Goal: Task Accomplishment & Management: Manage account settings

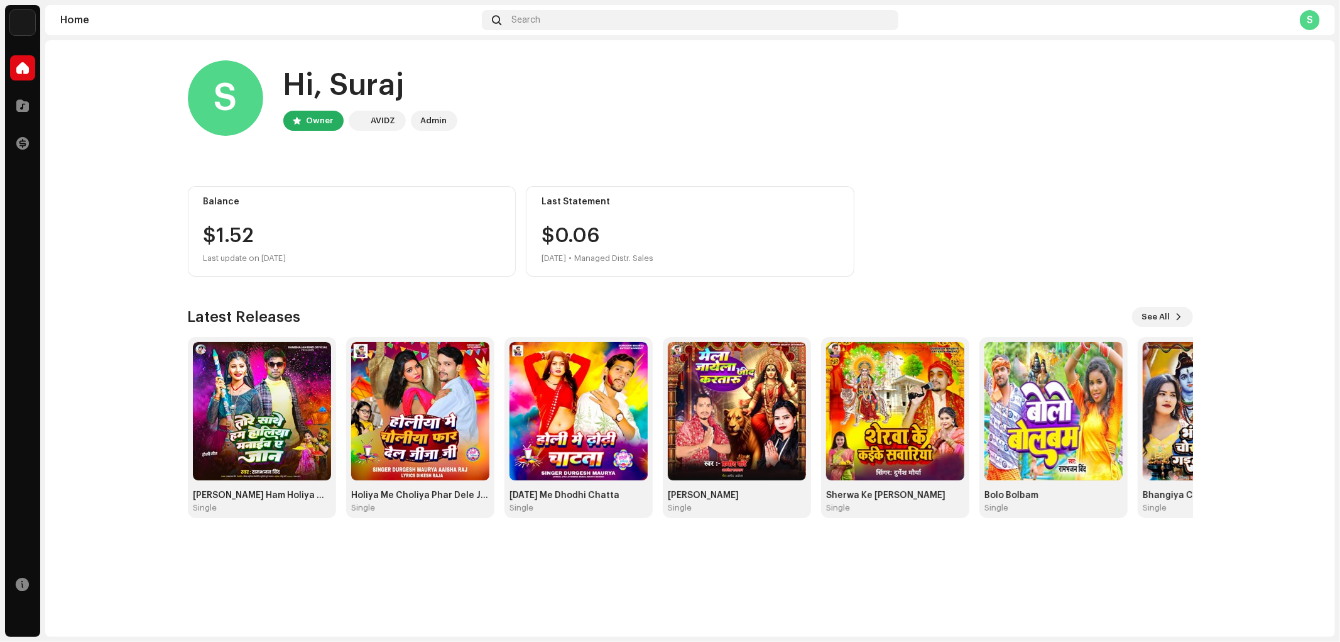
click at [811, 128] on div "S Hi, Suraj Owner AVIDZ Admin" at bounding box center [690, 97] width 1005 height 75
click at [29, 141] on div at bounding box center [22, 143] width 25 height 25
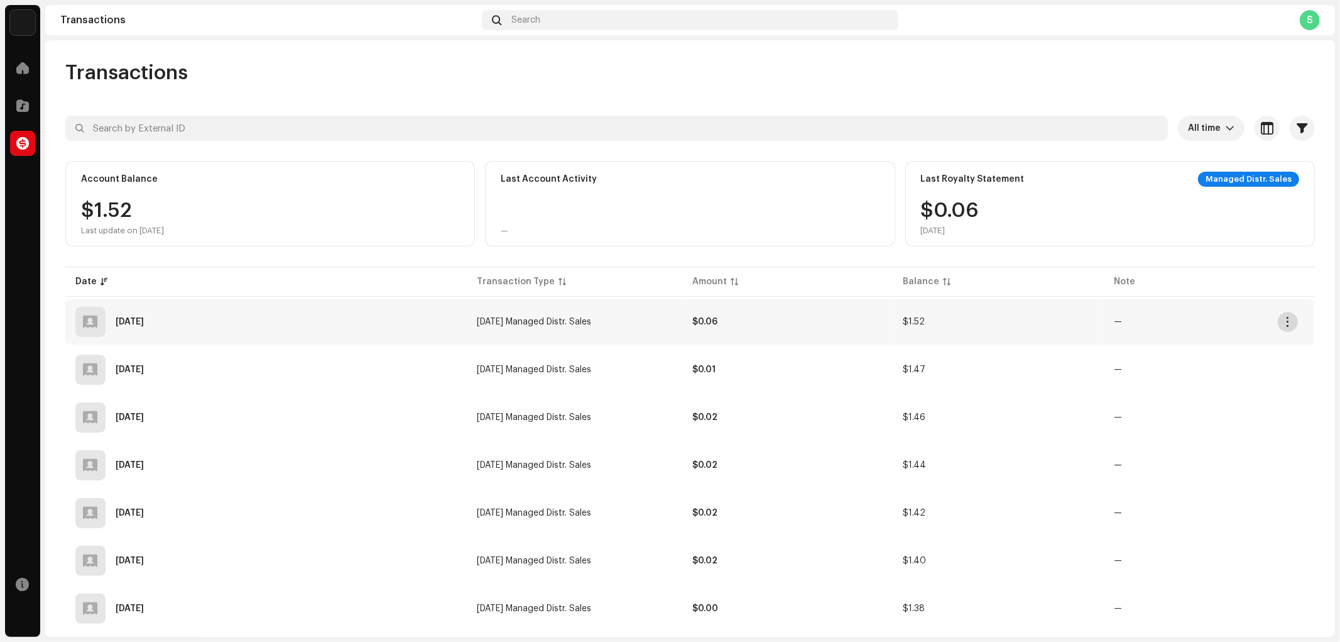
click at [1283, 312] on button "button" at bounding box center [1288, 322] width 20 height 20
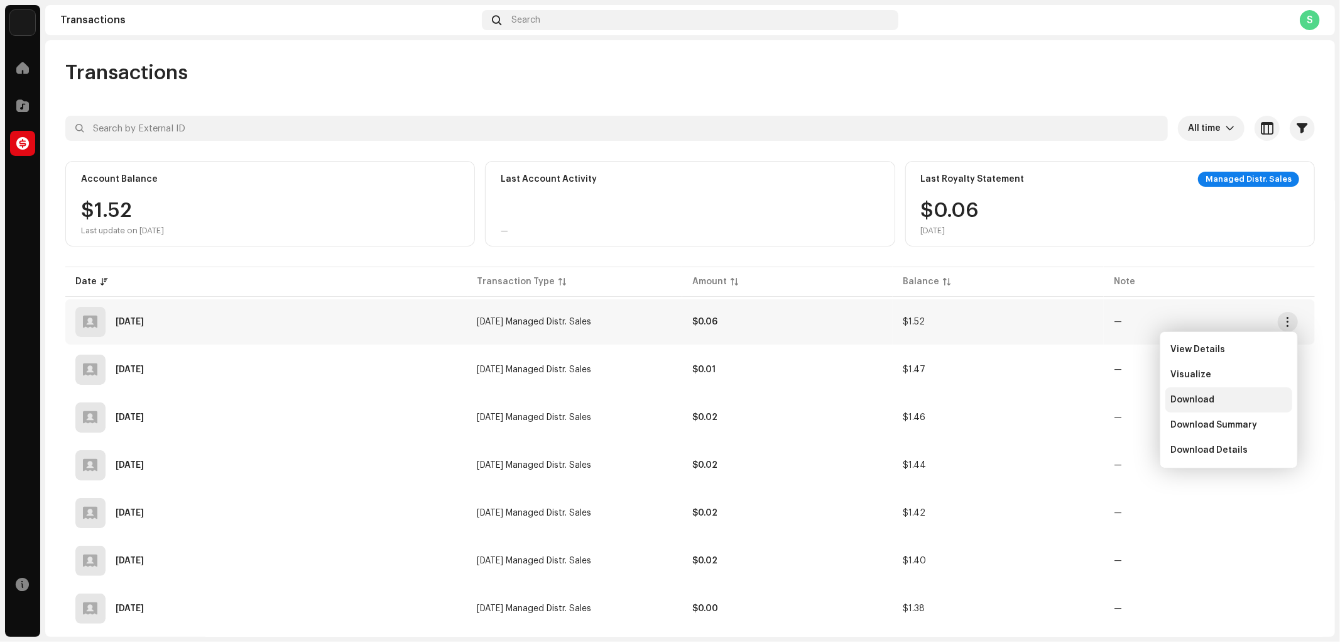
click at [1195, 396] on span "Download" at bounding box center [1193, 400] width 44 height 10
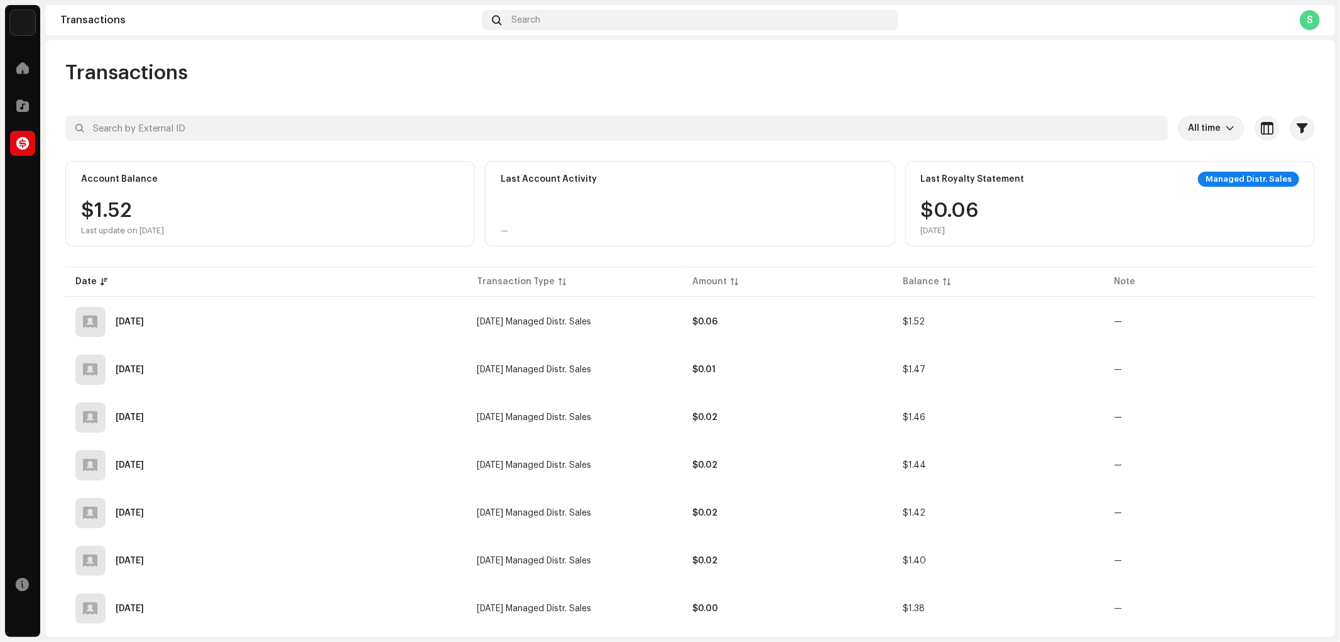
click at [1305, 26] on div "S" at bounding box center [1310, 20] width 20 height 20
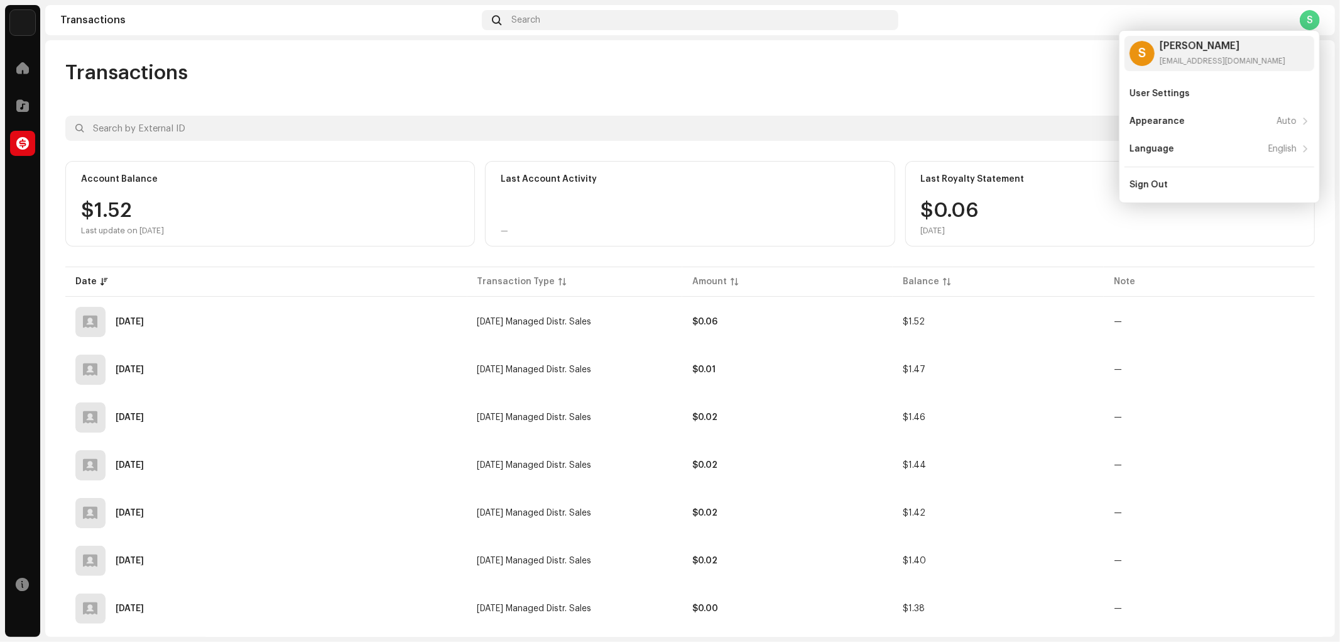
click at [1177, 200] on div "S [PERSON_NAME] [EMAIL_ADDRESS][DOMAIN_NAME] User Settings Appearance Auto Lang…" at bounding box center [1219, 116] width 201 height 173
click at [1164, 187] on div "Sign Out" at bounding box center [1149, 185] width 38 height 10
